Goal: Task Accomplishment & Management: Use online tool/utility

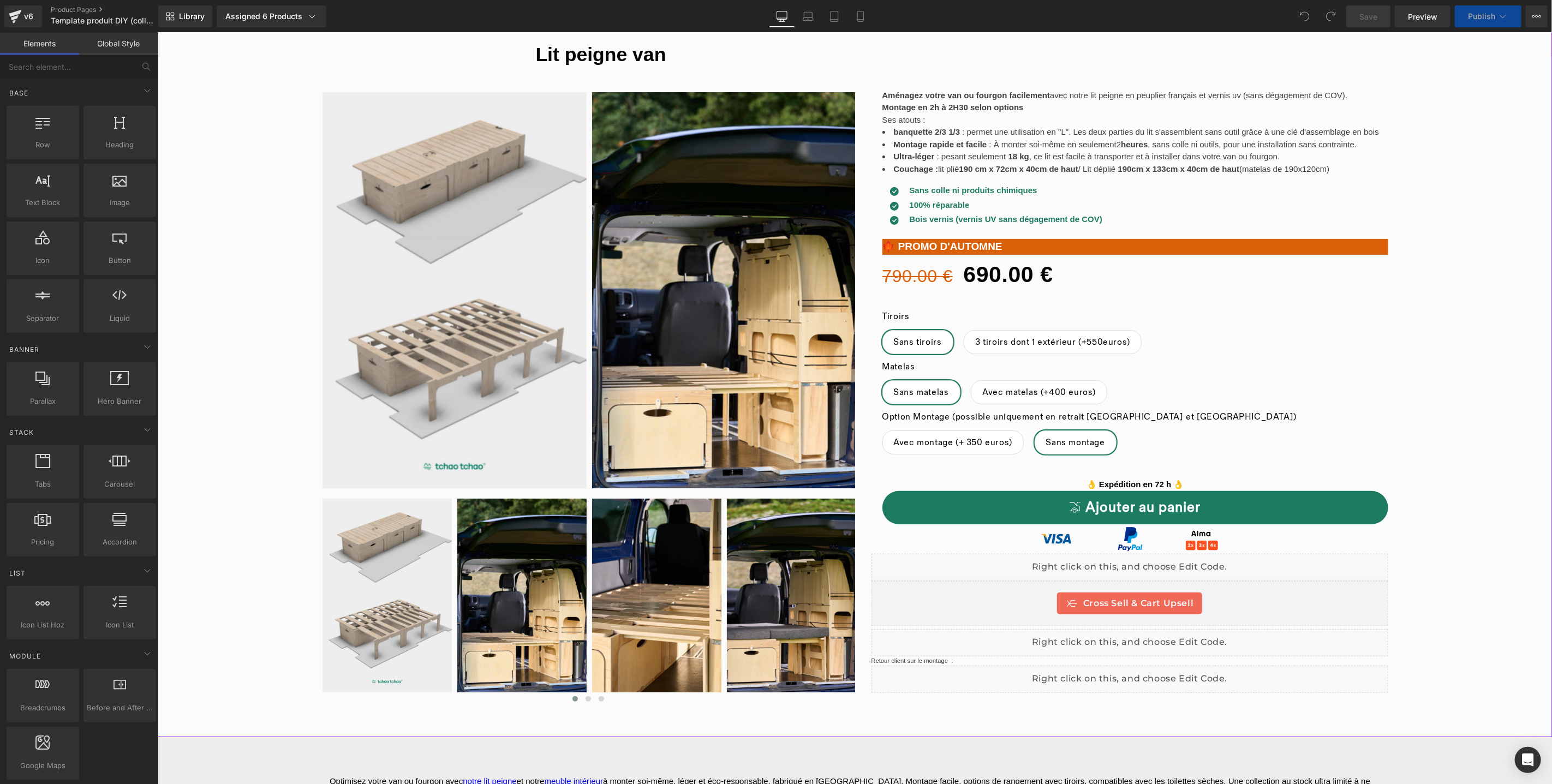
scroll to position [67, 0]
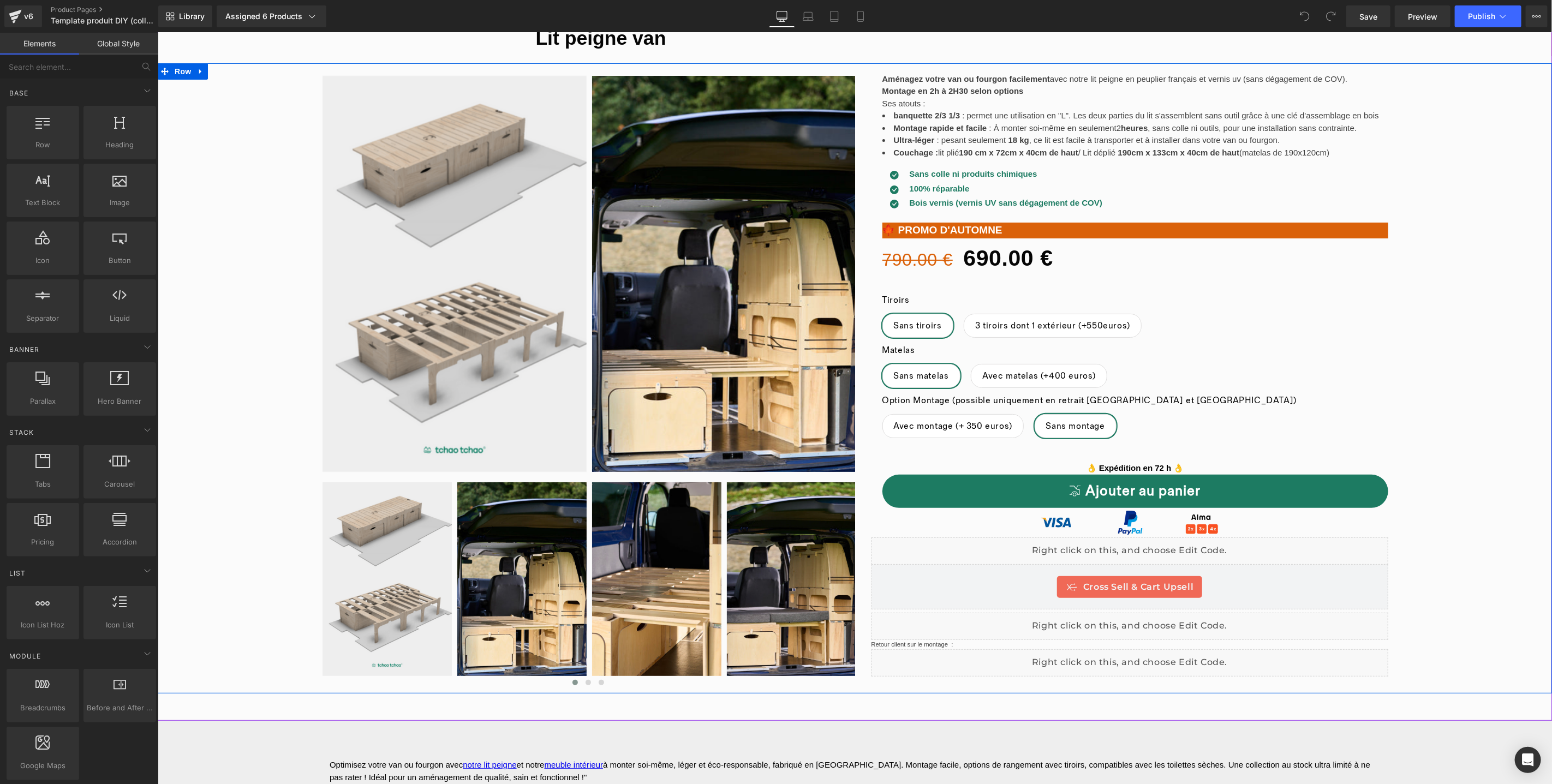
click at [1145, 546] on div "Liquid" at bounding box center [1130, 550] width 518 height 27
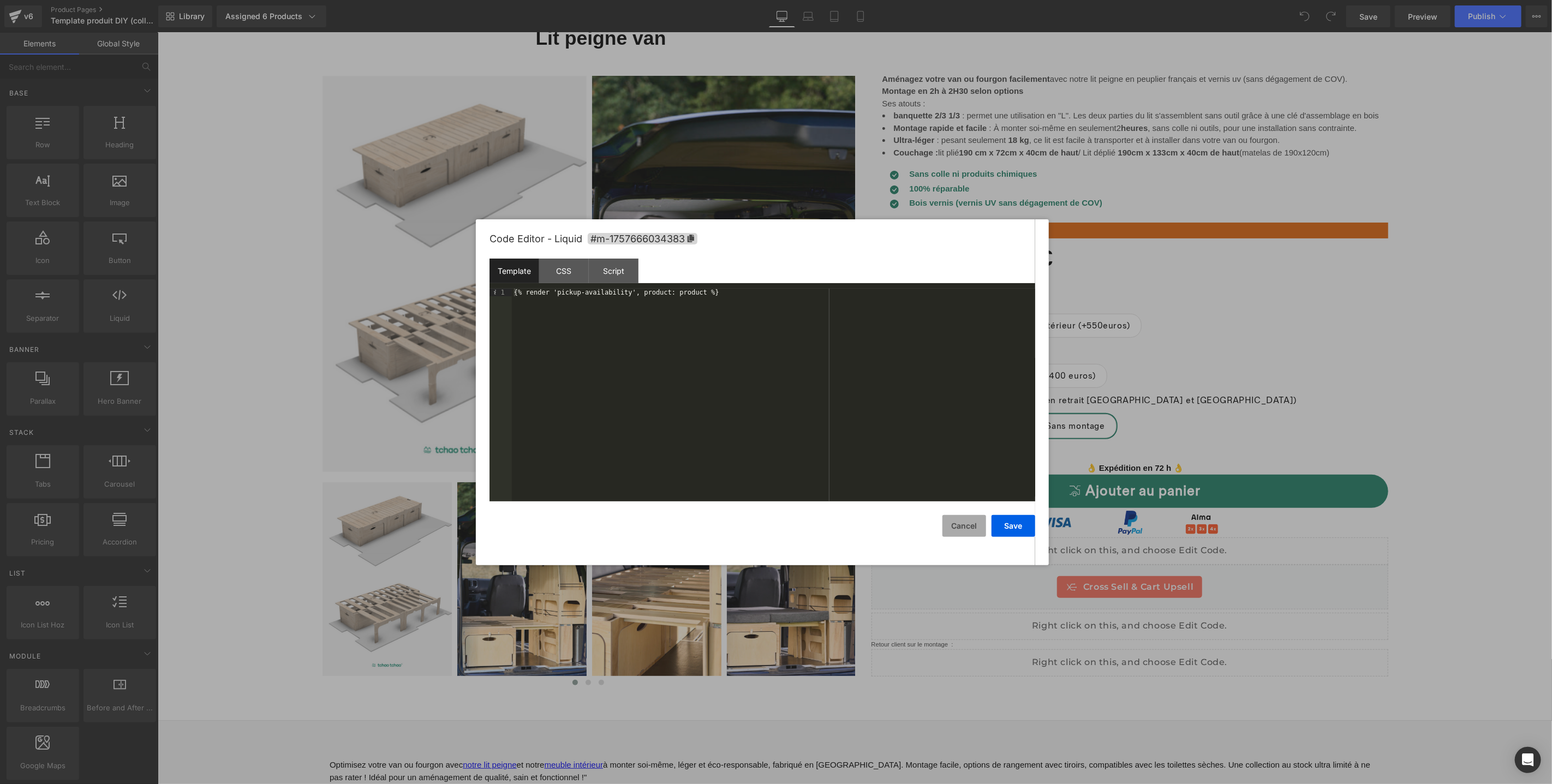
click at [967, 530] on button "Cancel" at bounding box center [964, 525] width 44 height 21
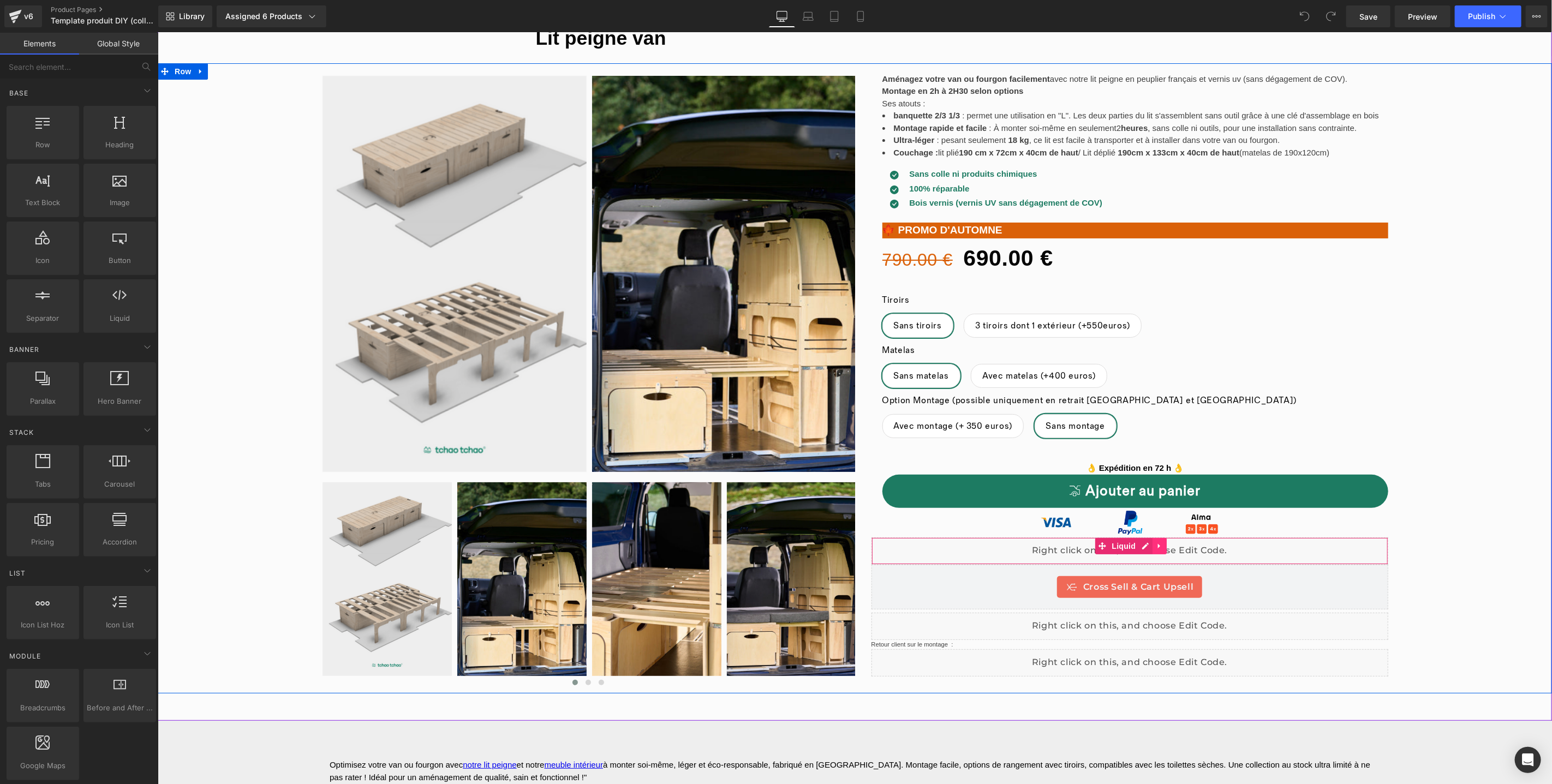
click at [1157, 546] on icon at bounding box center [1158, 546] width 2 height 5
click at [1163, 545] on icon at bounding box center [1166, 546] width 8 height 8
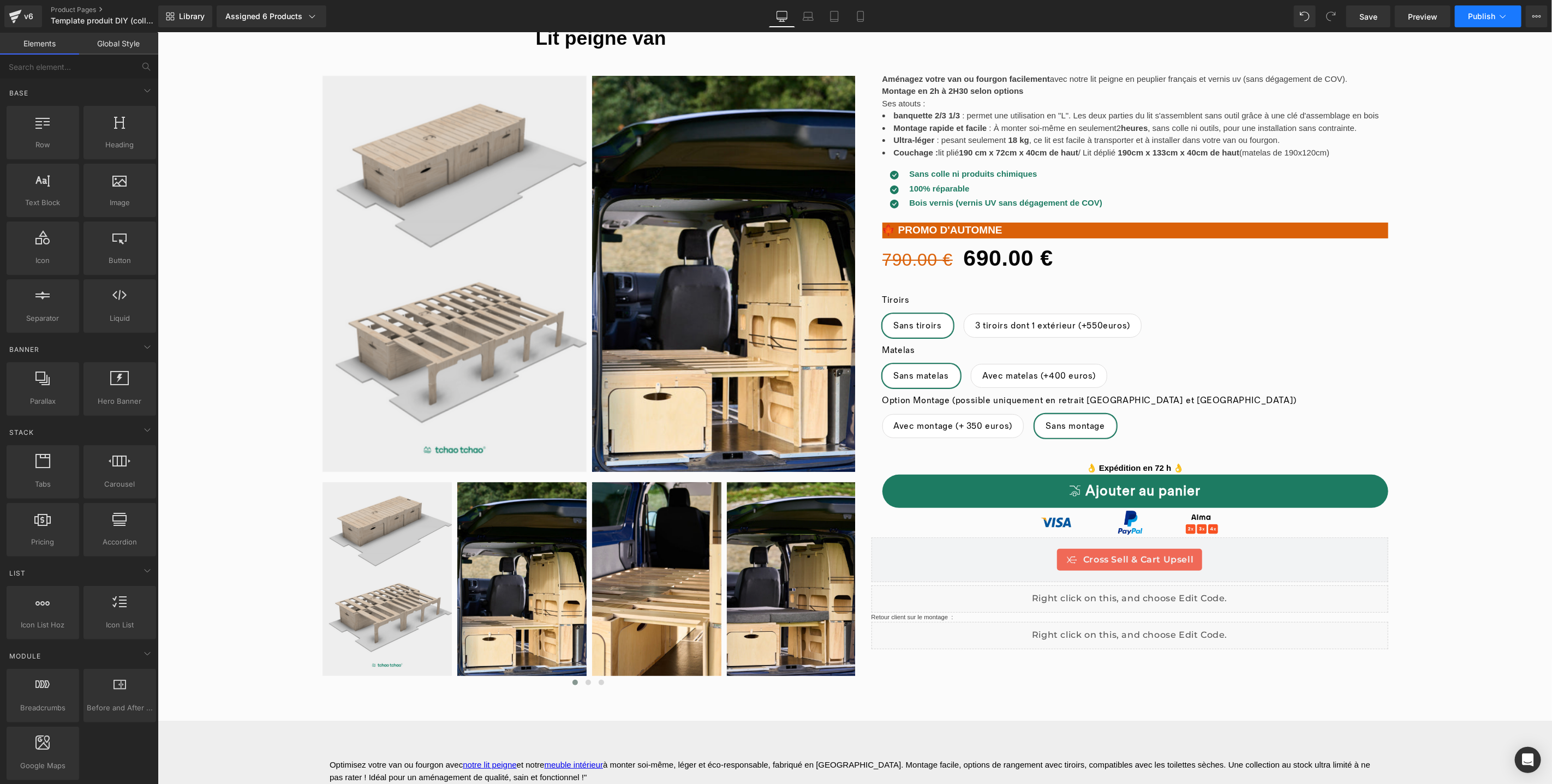
click at [1483, 17] on span "Publish" at bounding box center [1481, 16] width 27 height 9
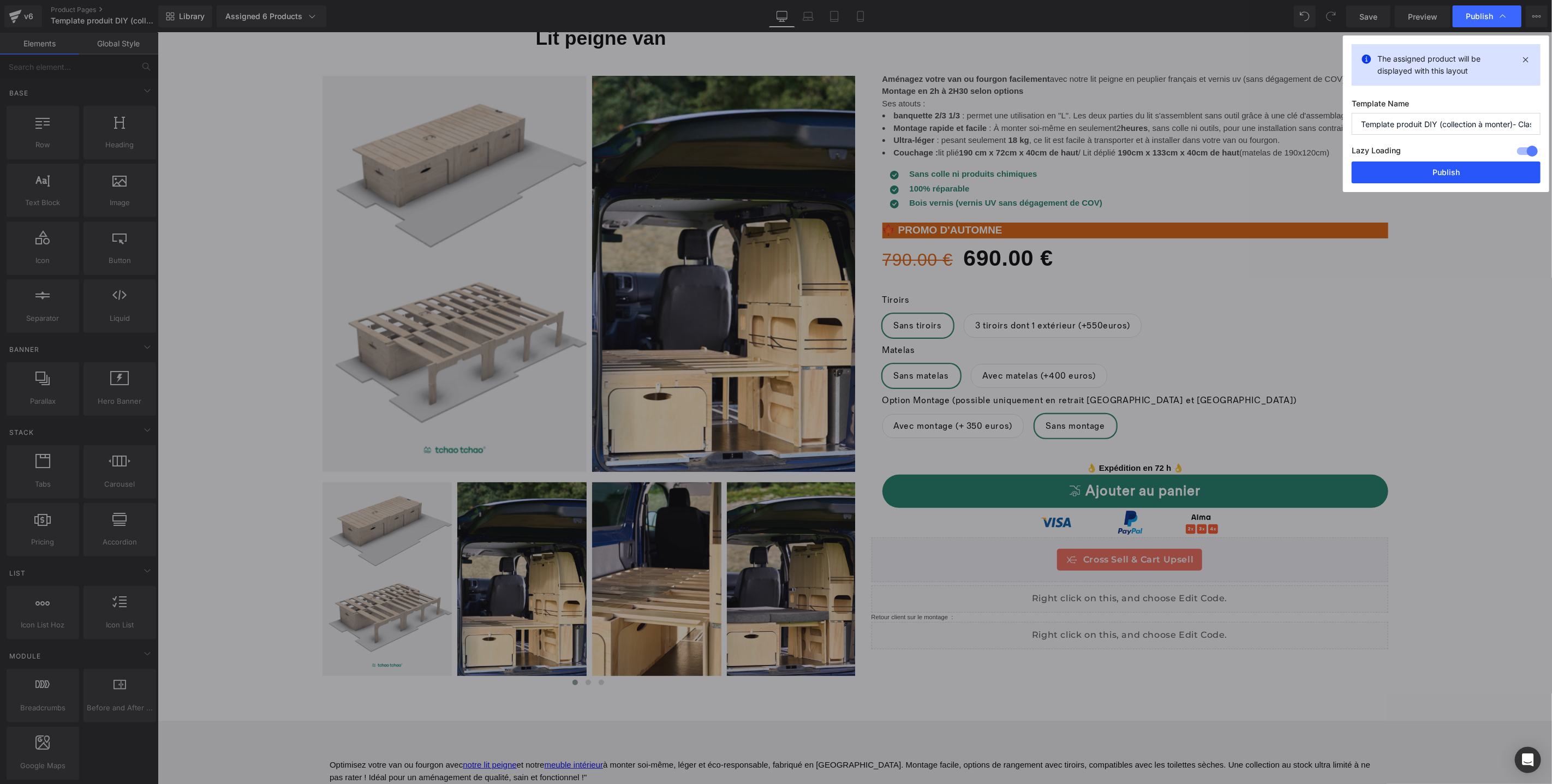
click at [1419, 175] on button "Publish" at bounding box center [1446, 171] width 189 height 21
